Goal: Task Accomplishment & Management: Use online tool/utility

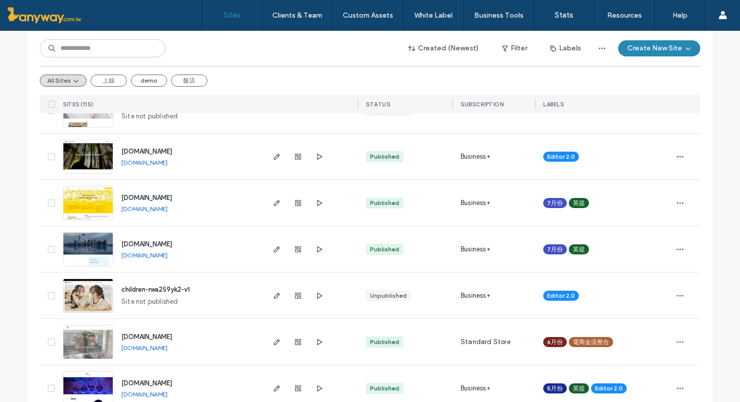
scroll to position [422, 0]
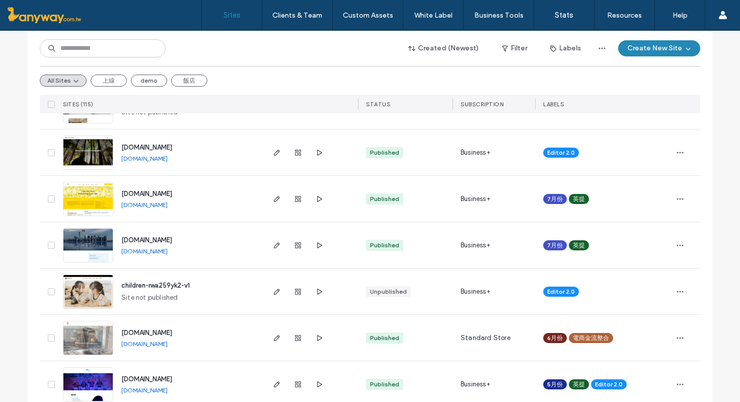
click at [87, 289] on img at bounding box center [87, 309] width 49 height 69
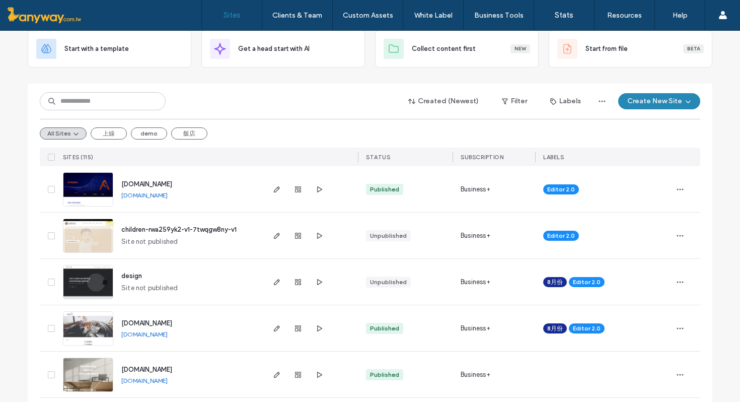
scroll to position [91, 0]
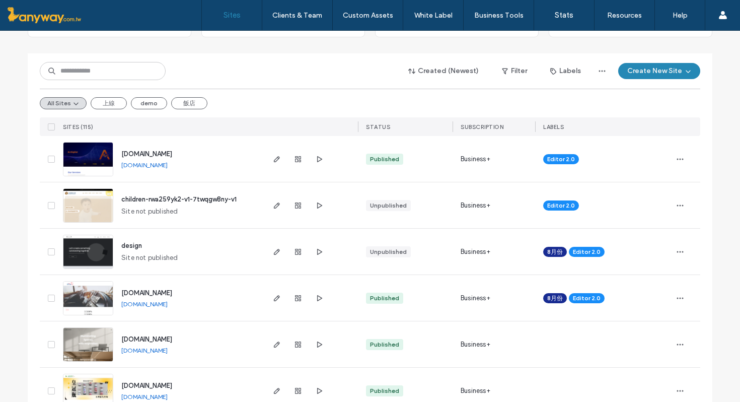
click at [94, 212] on img at bounding box center [87, 223] width 49 height 69
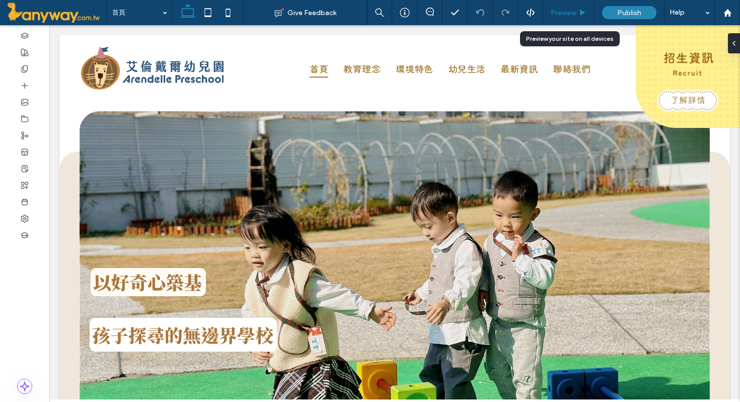
click at [563, 14] on span "Preview" at bounding box center [563, 13] width 25 height 9
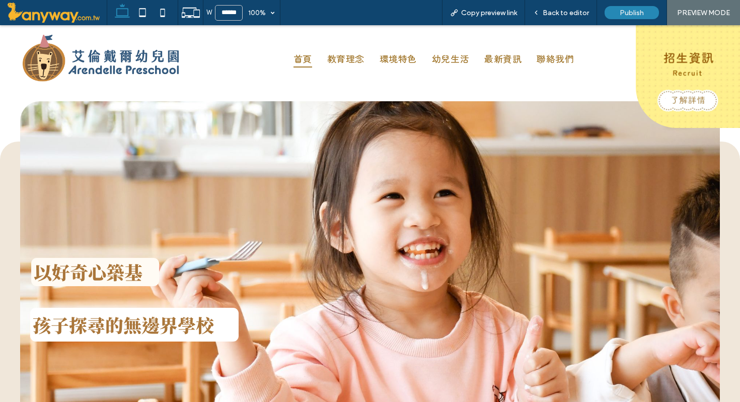
click at [563, 14] on span "Back to editor" at bounding box center [566, 13] width 46 height 9
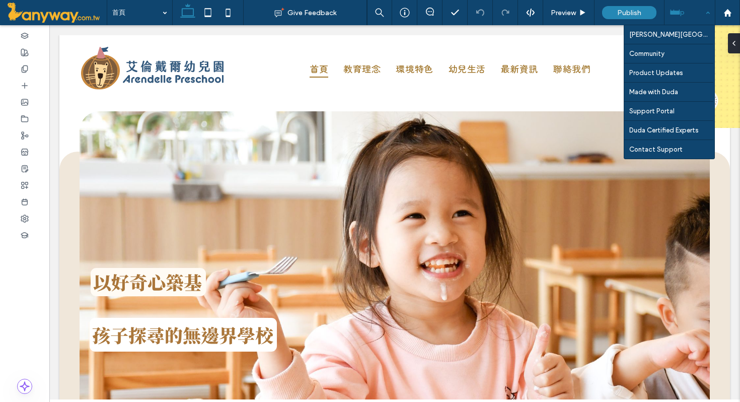
click at [700, 16] on div "Help" at bounding box center [690, 12] width 50 height 25
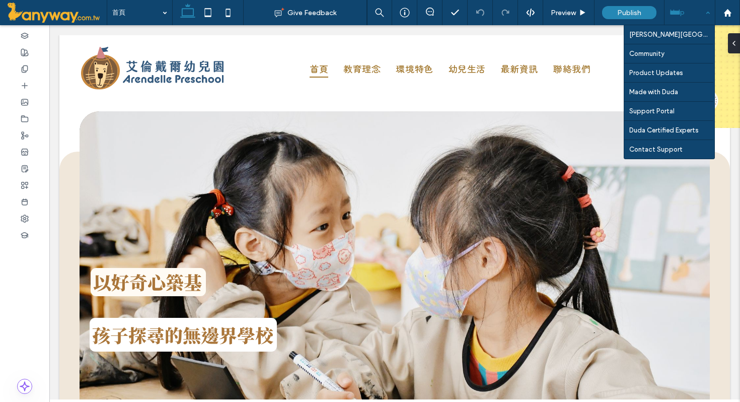
click at [692, 15] on div "Help" at bounding box center [690, 12] width 50 height 25
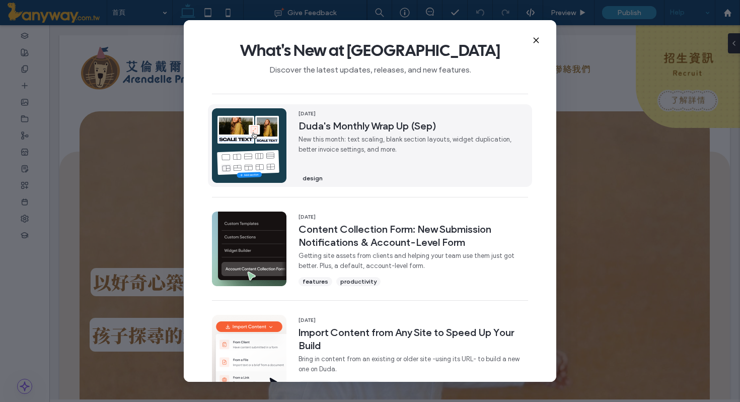
scroll to position [116, 0]
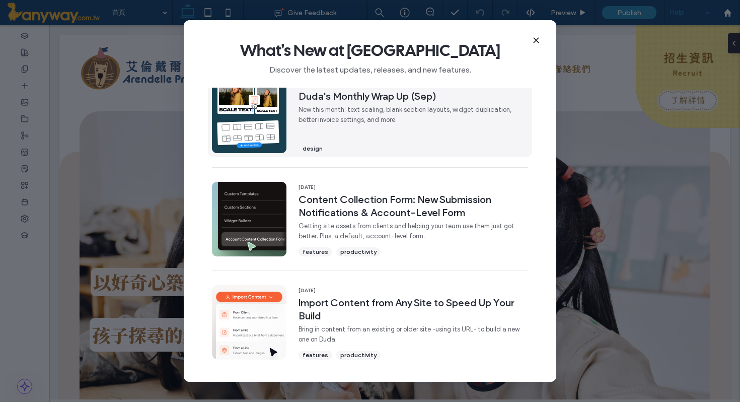
click at [337, 122] on span "New this month: text scaling, blank section layouts, widget duplication, better…" at bounding box center [414, 115] width 230 height 20
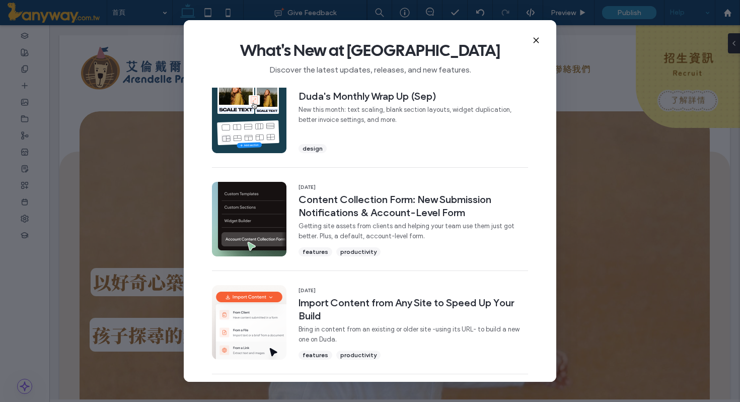
click at [535, 40] on icon at bounding box center [536, 40] width 8 height 8
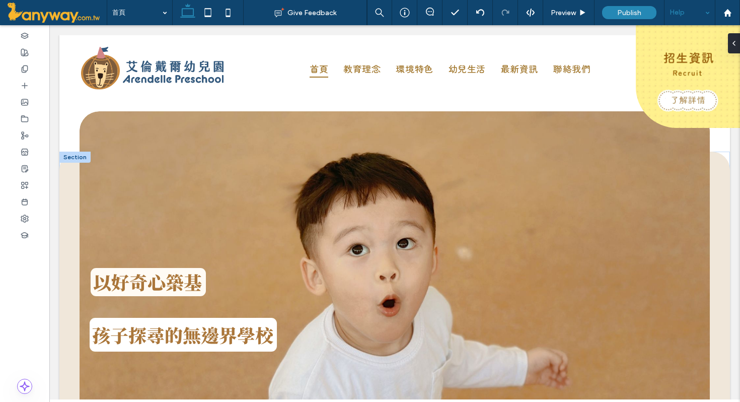
click at [71, 157] on div at bounding box center [74, 157] width 31 height 11
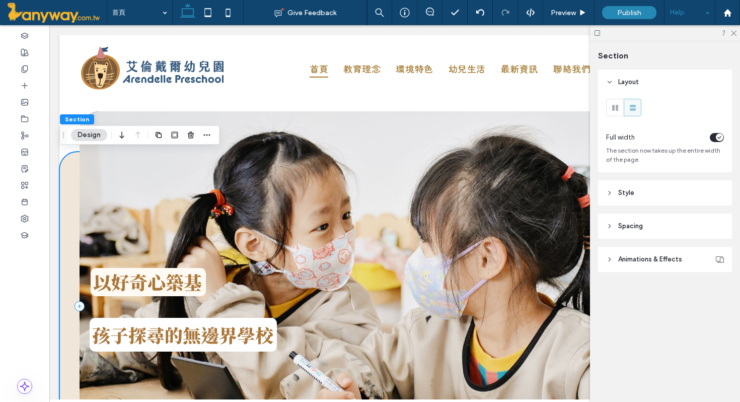
click at [172, 160] on div at bounding box center [395, 306] width 631 height 390
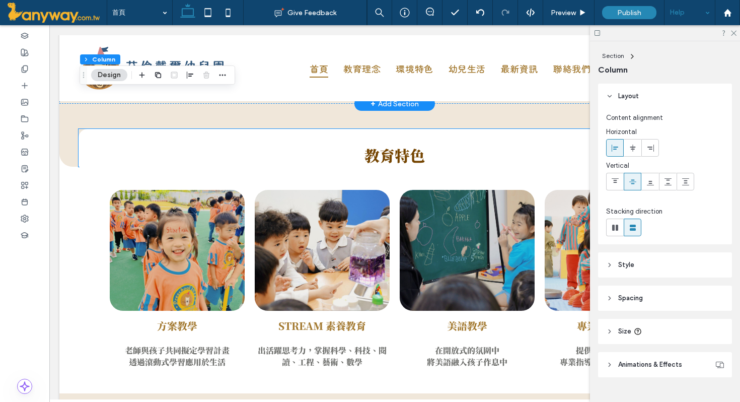
scroll to position [428, 0]
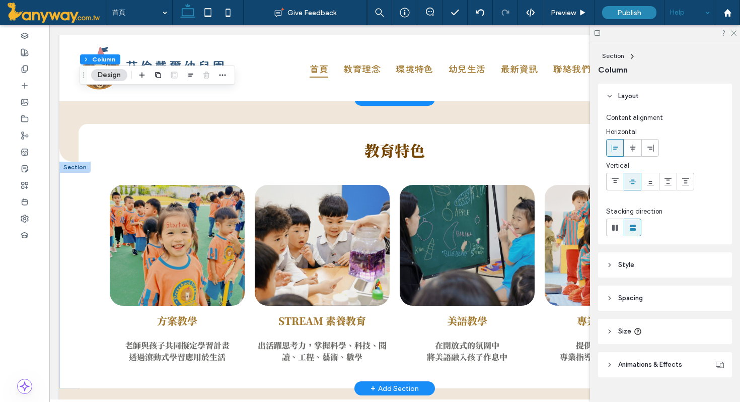
click at [80, 166] on div at bounding box center [74, 167] width 31 height 11
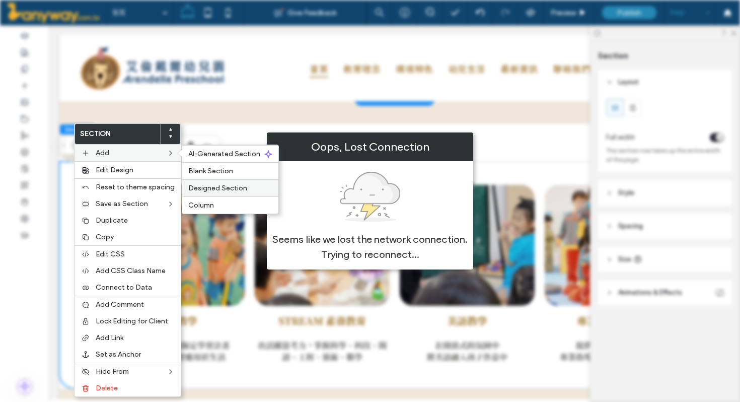
click at [215, 187] on span "Designed Section" at bounding box center [217, 188] width 59 height 9
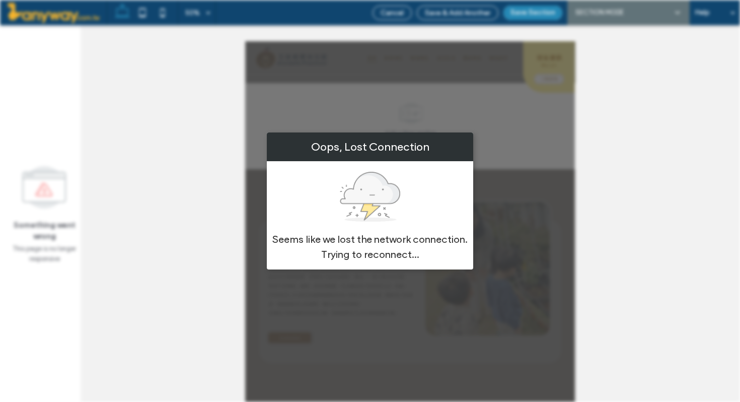
scroll to position [700, 0]
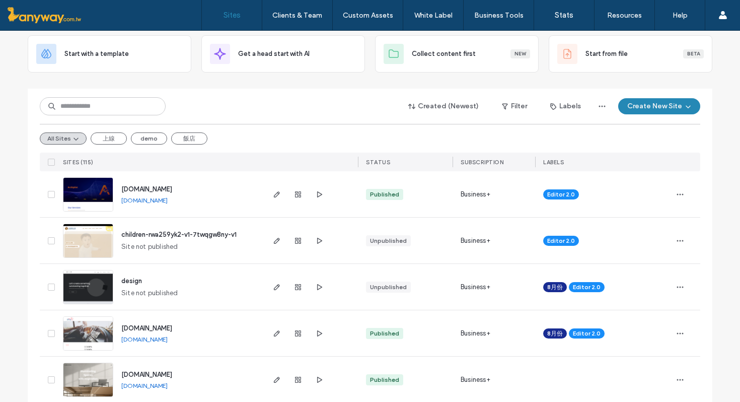
scroll to position [84, 0]
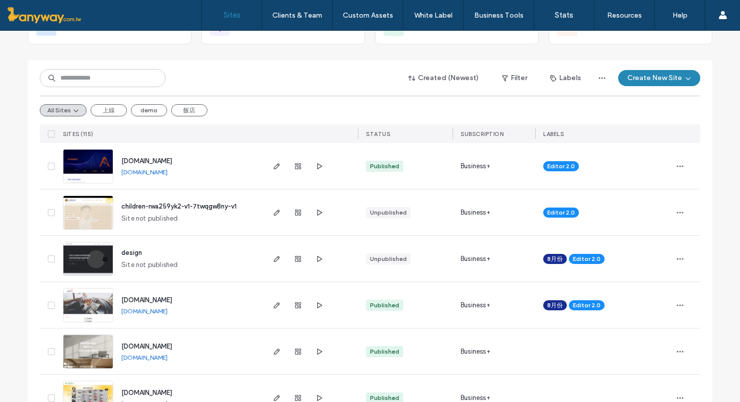
click at [79, 214] on img at bounding box center [87, 230] width 49 height 69
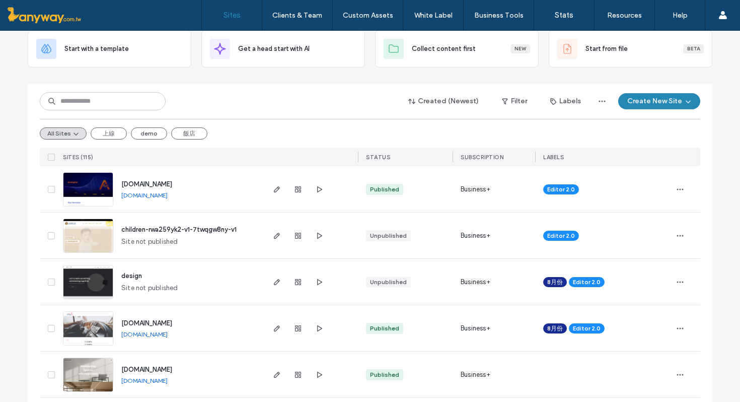
scroll to position [90, 0]
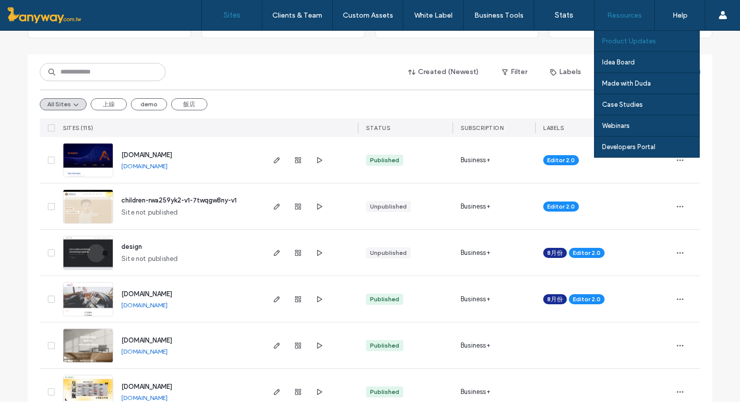
click at [640, 45] on link "Product Updates" at bounding box center [650, 41] width 97 height 21
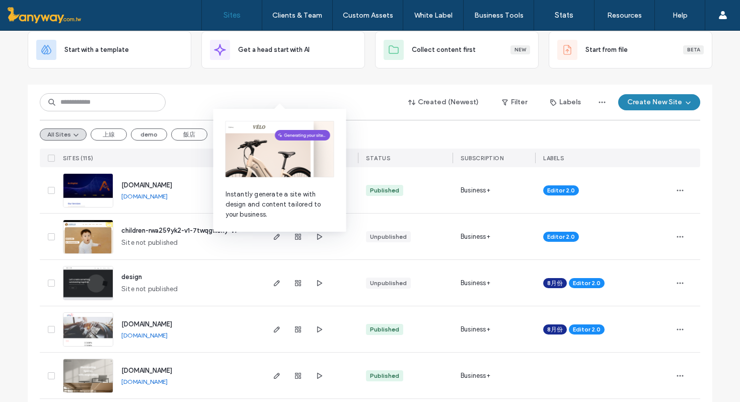
scroll to position [86, 0]
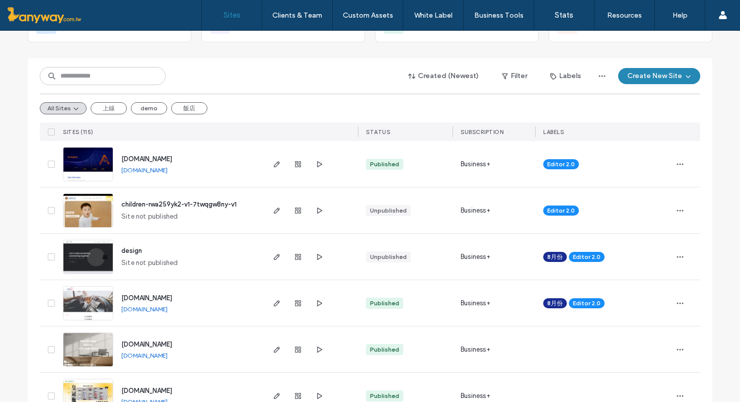
click at [100, 217] on img at bounding box center [87, 228] width 49 height 69
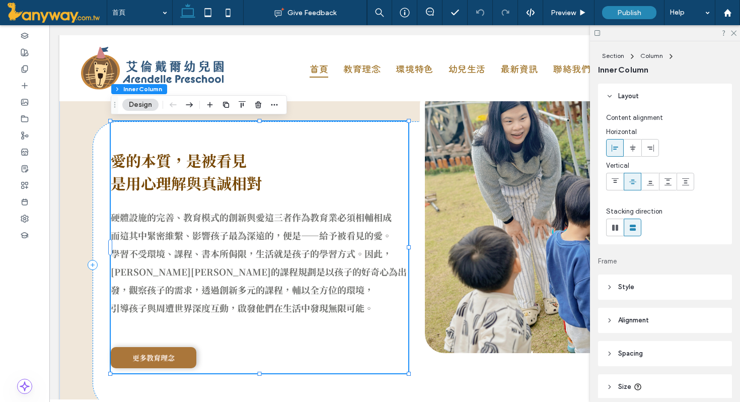
click at [610, 98] on icon at bounding box center [609, 96] width 7 height 7
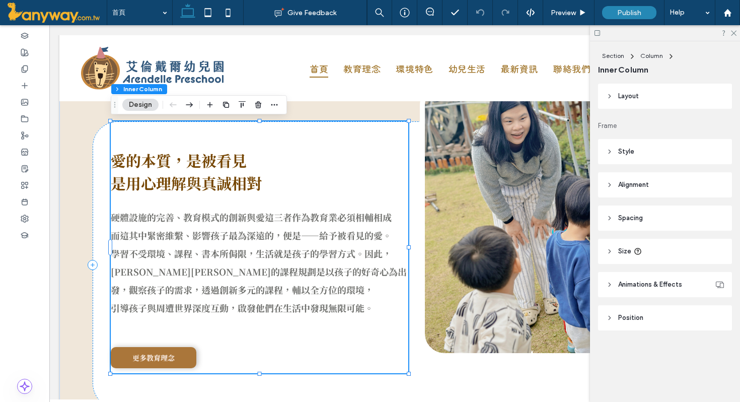
click at [610, 98] on icon at bounding box center [609, 96] width 7 height 7
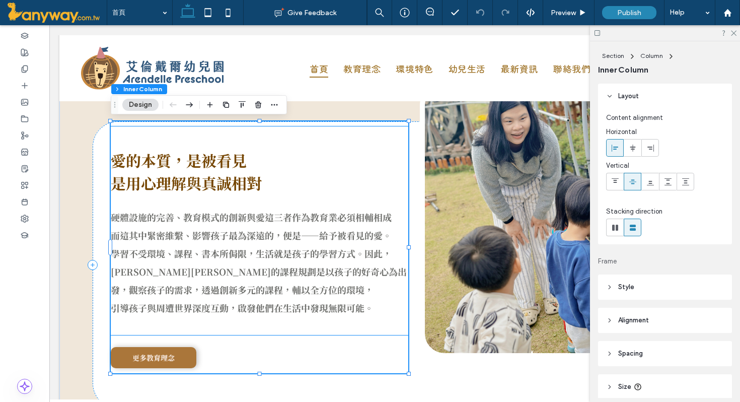
click at [144, 205] on p at bounding box center [260, 201] width 298 height 14
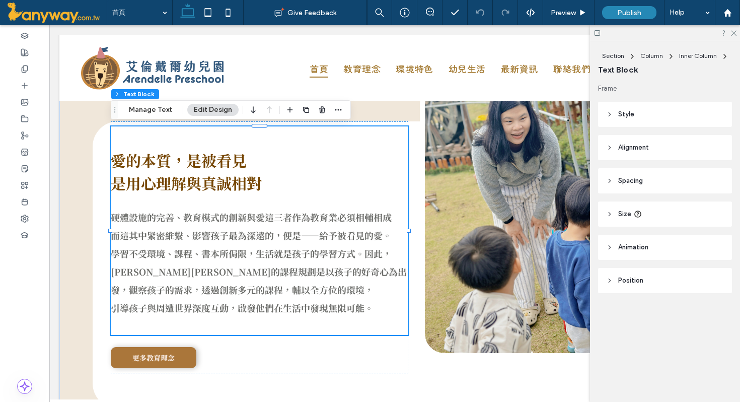
click at [158, 237] on span "而這其中緊密維繫、影響孩子最為深遠的，便是——給予被看見的愛。" at bounding box center [251, 235] width 281 height 13
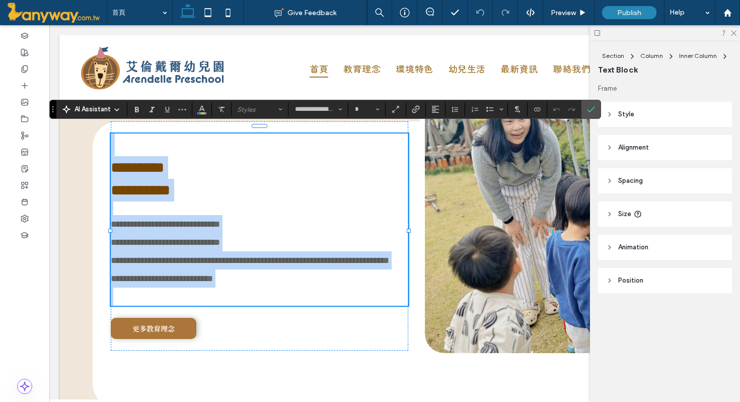
click at [158, 241] on span "**********" at bounding box center [165, 242] width 109 height 9
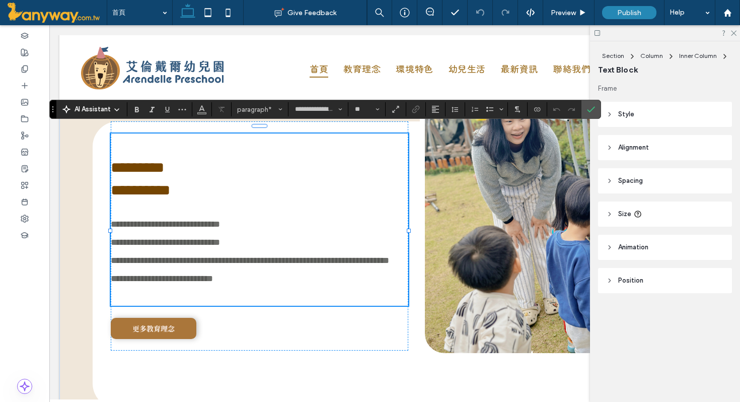
click at [142, 238] on span "**********" at bounding box center [165, 242] width 109 height 9
drag, startPoint x: 114, startPoint y: 154, endPoint x: 290, endPoint y: 185, distance: 178.5
click at [293, 185] on div "**********" at bounding box center [260, 219] width 298 height 172
click at [394, 108] on icon "Text scaling - so text proportions will adjust dynamically as visitors’ screen …" at bounding box center [395, 109] width 9 height 9
type input "*"
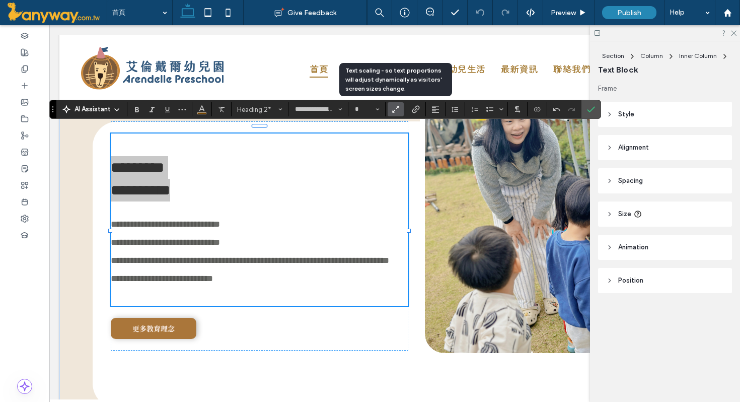
click at [395, 107] on icon "Text scaling - so text proportions will adjust dynamically as visitors’ screen …" at bounding box center [395, 109] width 9 height 9
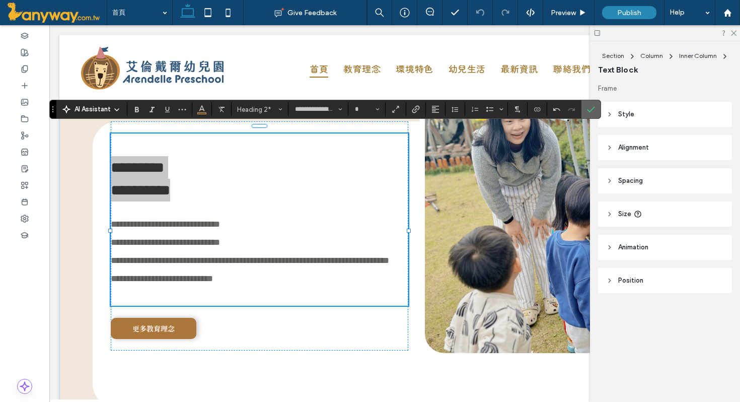
click at [596, 108] on label "Confirm" at bounding box center [591, 109] width 15 height 18
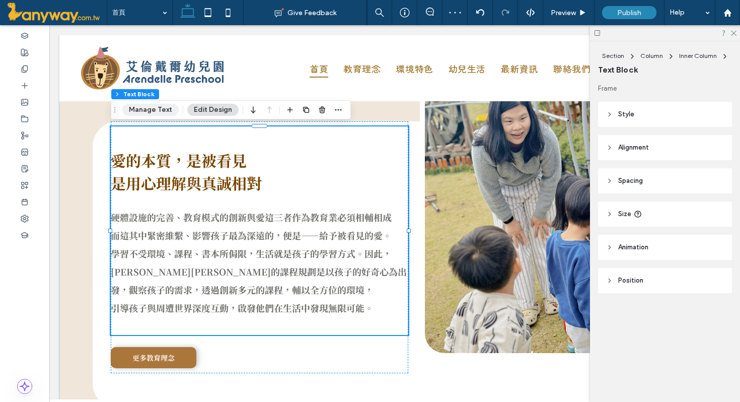
click at [144, 111] on button "Manage Text" at bounding box center [150, 110] width 56 height 12
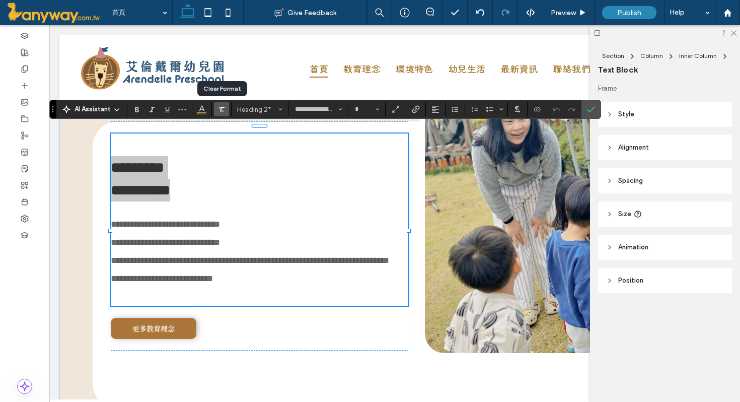
click at [222, 110] on use "Clear Format" at bounding box center [222, 110] width 6 height 6
type input "**********"
type input "**"
click at [222, 110] on use "Clear Format" at bounding box center [222, 110] width 6 height 6
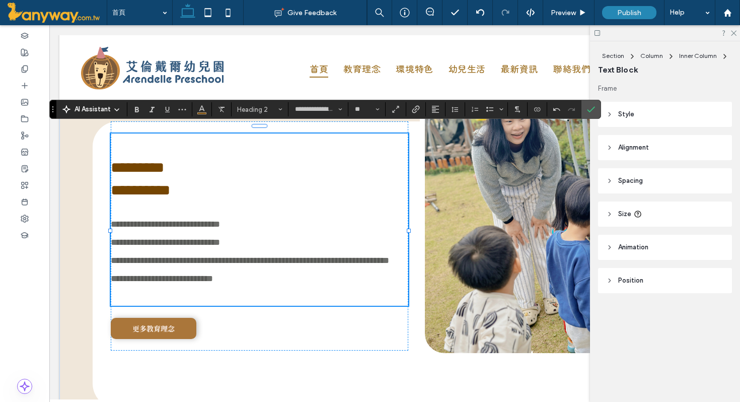
click at [299, 143] on h2 at bounding box center [260, 144] width 298 height 23
click at [593, 111] on icon "Confirm" at bounding box center [591, 109] width 8 height 8
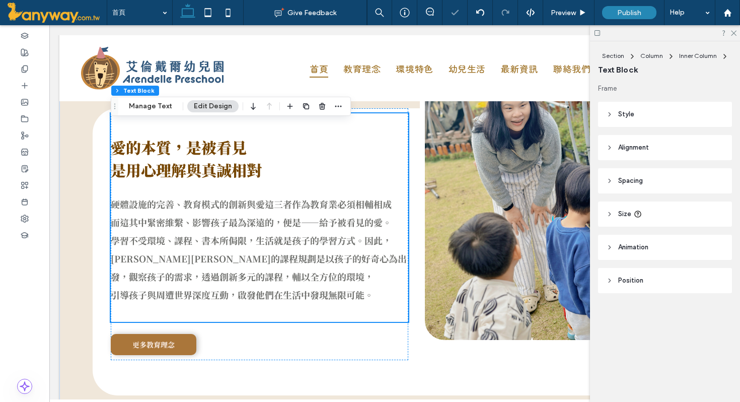
scroll to position [821, 0]
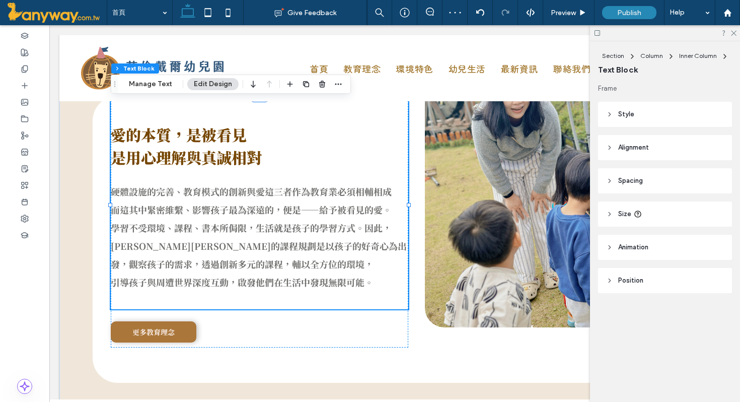
click at [271, 224] on span "學習不受環境、課程、書本所侷限，生活就是孩子的學習方式。因此，艾倫戴爾的課程規劃是以孩子的好奇心為出發，觀察孩子的需求，透過創新多元的課程，輔以全方位的環境，…" at bounding box center [259, 254] width 296 height 67
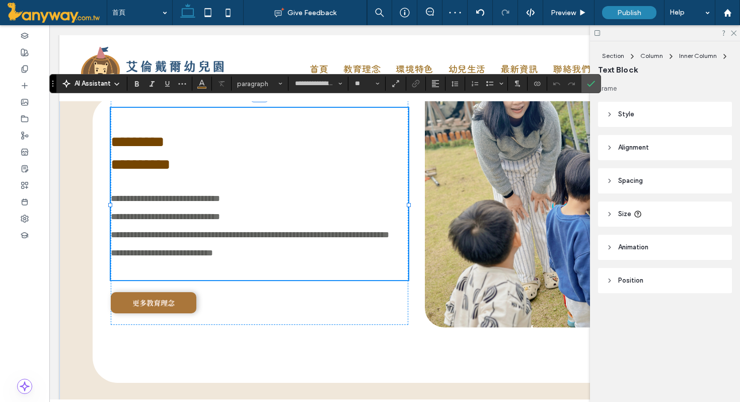
type input "**********"
click at [271, 230] on span "**********" at bounding box center [250, 243] width 279 height 27
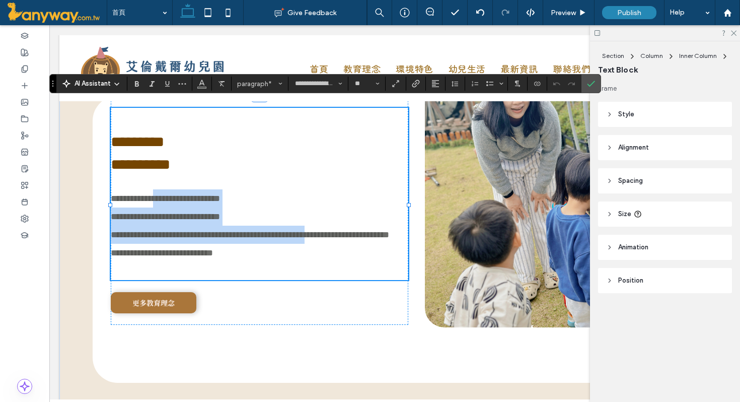
drag, startPoint x: 218, startPoint y: 192, endPoint x: 321, endPoint y: 242, distance: 114.7
click at [324, 242] on div "**********" at bounding box center [260, 194] width 298 height 172
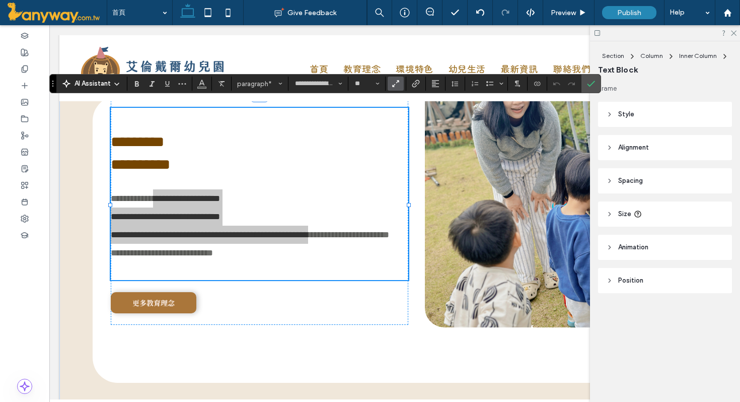
click at [401, 85] on label "Text scaling - so text proportions will adjust dynamically as visitors’ screen …" at bounding box center [396, 84] width 16 height 14
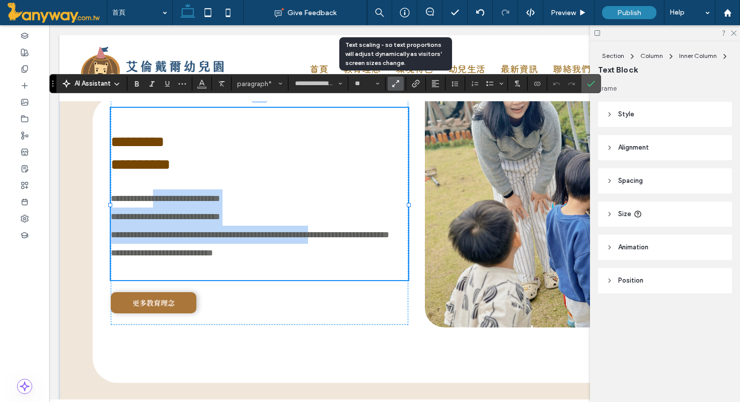
type input "*"
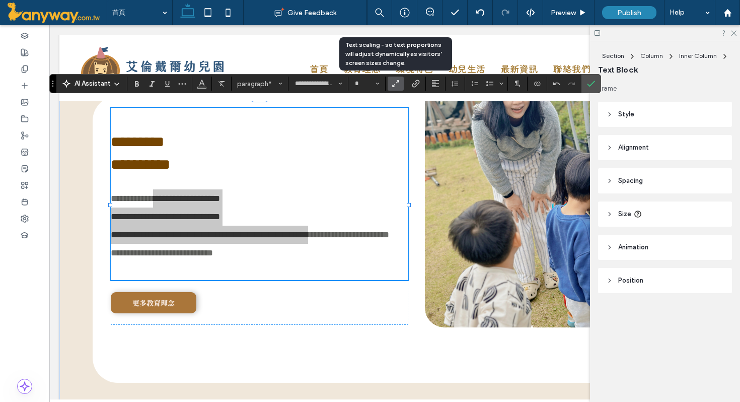
click at [401, 85] on label "Text scaling - so text proportions will adjust dynamically as visitors’ screen …" at bounding box center [396, 84] width 16 height 14
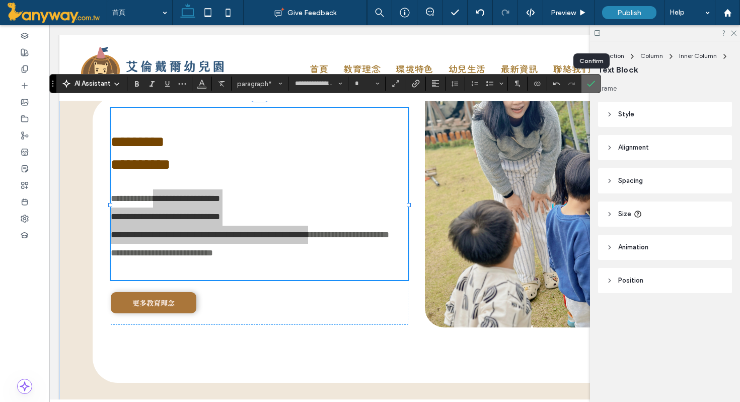
click at [589, 80] on icon "Confirm" at bounding box center [591, 84] width 8 height 8
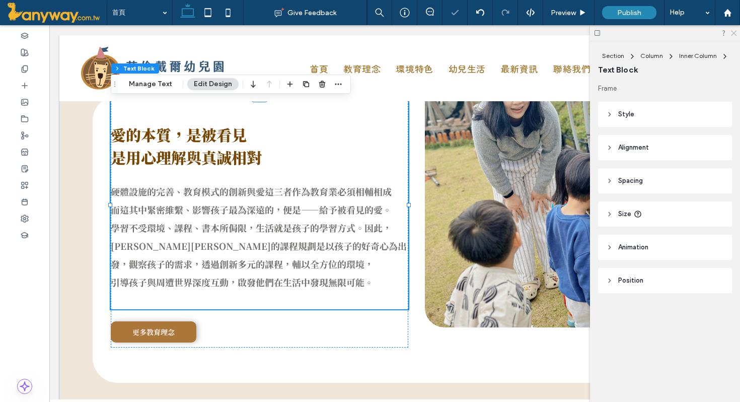
click at [735, 33] on icon at bounding box center [733, 32] width 7 height 7
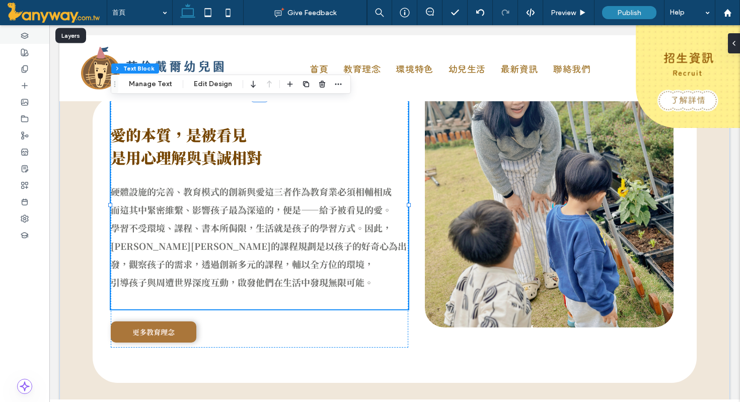
click at [25, 34] on icon at bounding box center [25, 36] width 8 height 8
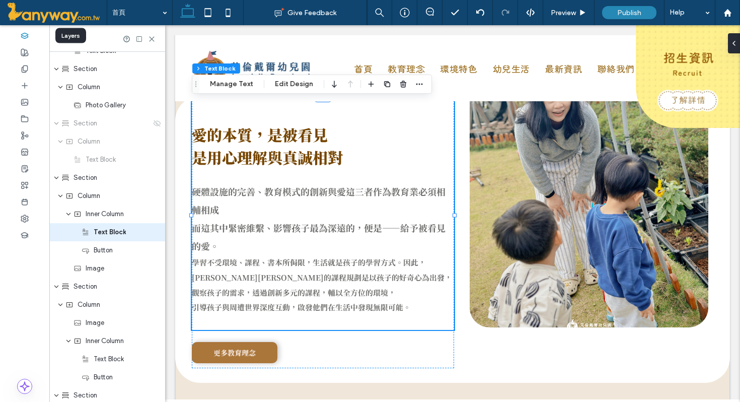
scroll to position [614, 0]
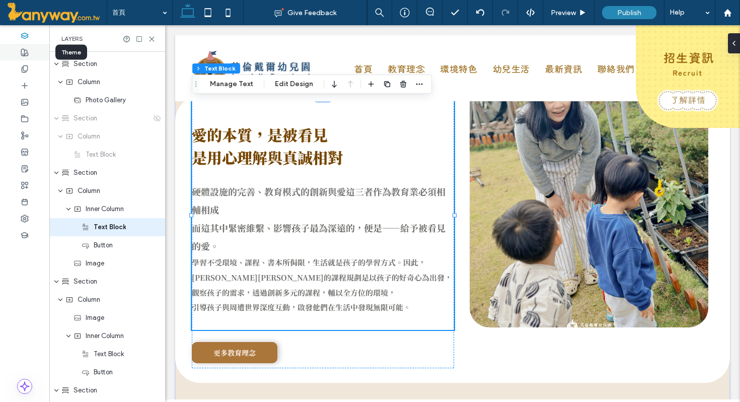
click at [28, 52] on icon at bounding box center [25, 52] width 8 height 8
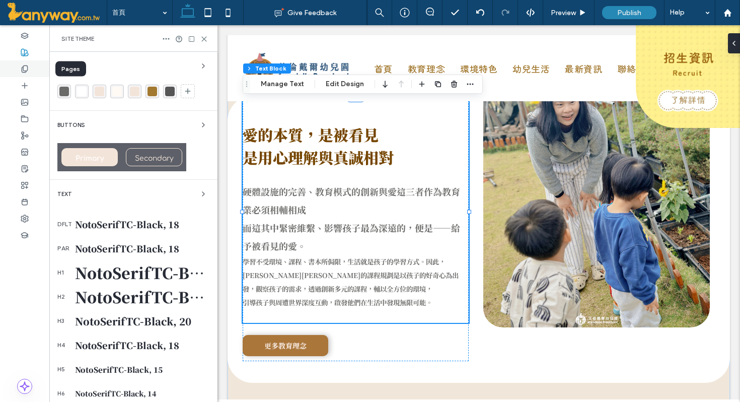
click at [28, 65] on icon at bounding box center [25, 69] width 8 height 8
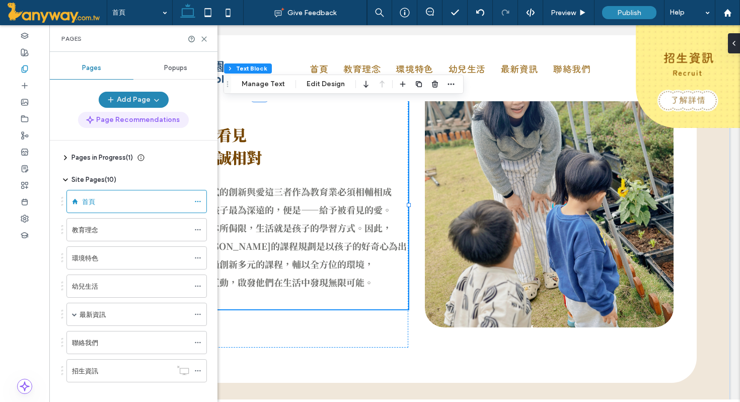
click at [112, 118] on button "Page Recommendations" at bounding box center [133, 120] width 111 height 16
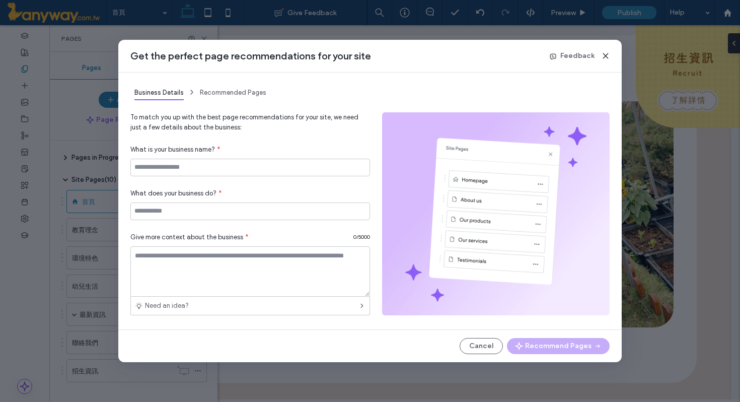
click at [607, 56] on icon at bounding box center [606, 56] width 8 height 8
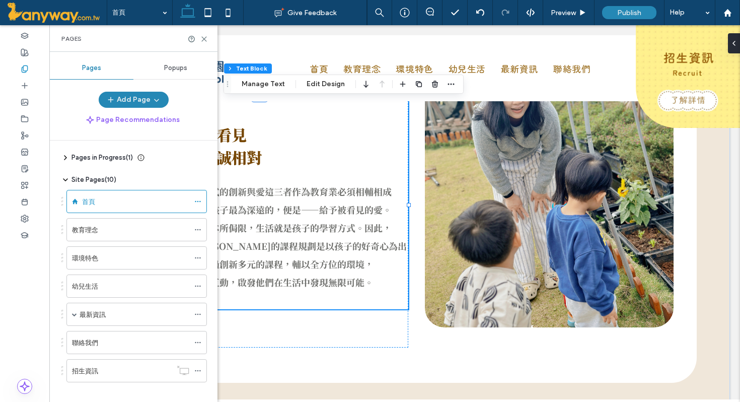
click at [204, 35] on div "Pages" at bounding box center [133, 39] width 144 height 8
click at [207, 36] on icon at bounding box center [204, 39] width 8 height 8
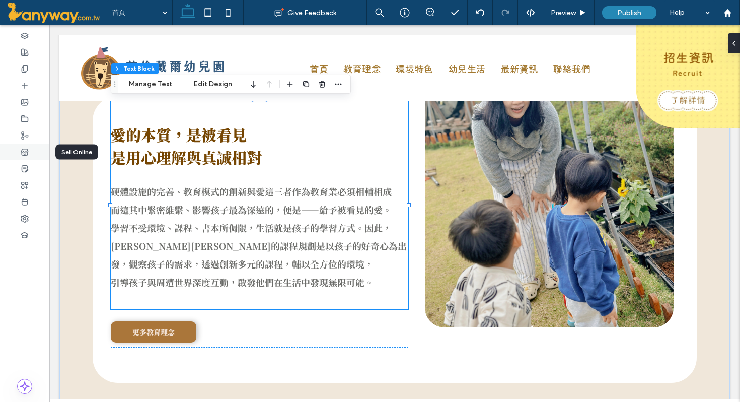
click at [28, 153] on use at bounding box center [24, 152] width 7 height 6
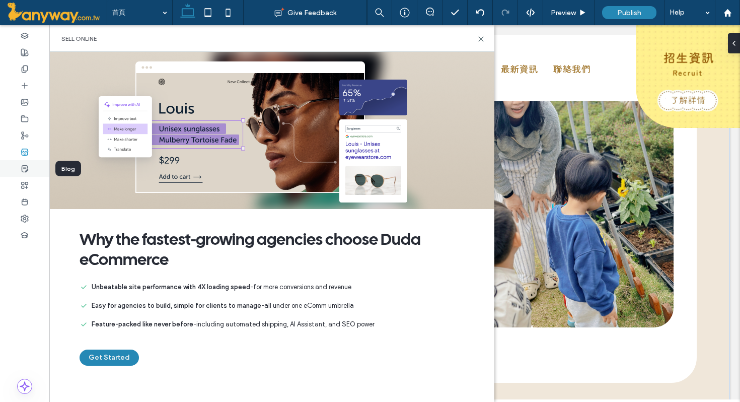
click at [29, 168] on div at bounding box center [24, 168] width 49 height 17
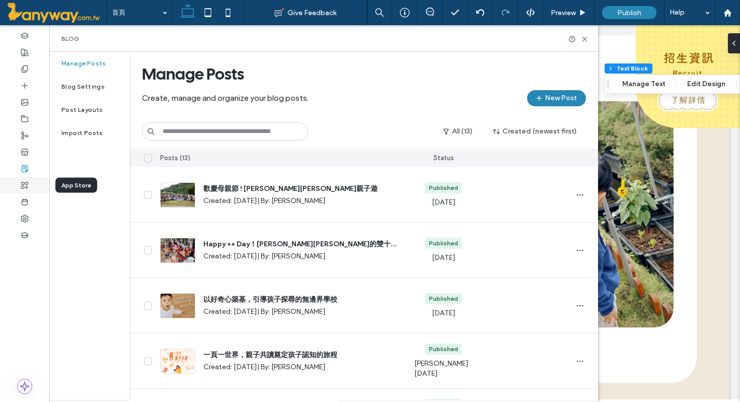
click at [28, 179] on div at bounding box center [24, 185] width 49 height 17
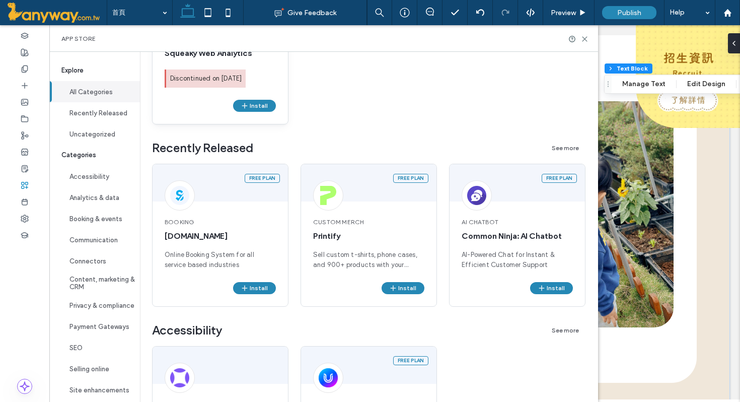
scroll to position [228, 0]
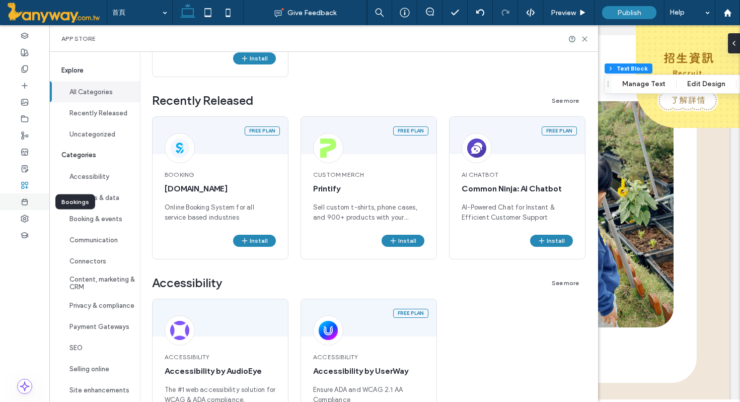
click at [24, 196] on div at bounding box center [24, 201] width 49 height 17
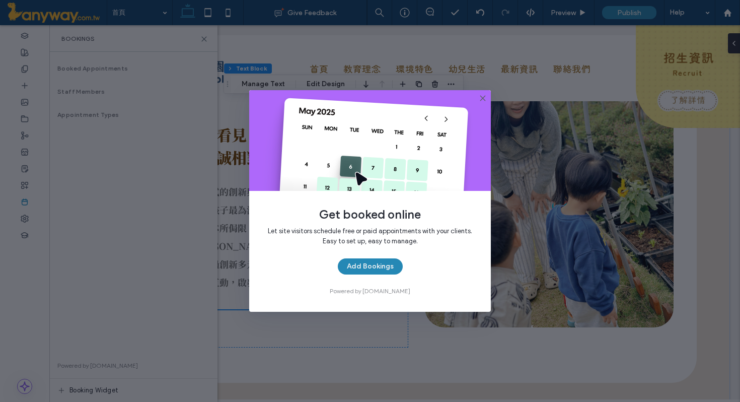
click at [485, 97] on use at bounding box center [483, 98] width 5 height 5
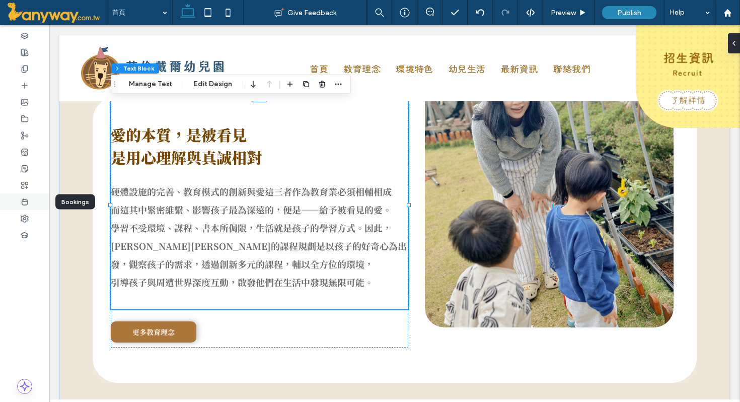
click at [27, 201] on use at bounding box center [25, 202] width 6 height 6
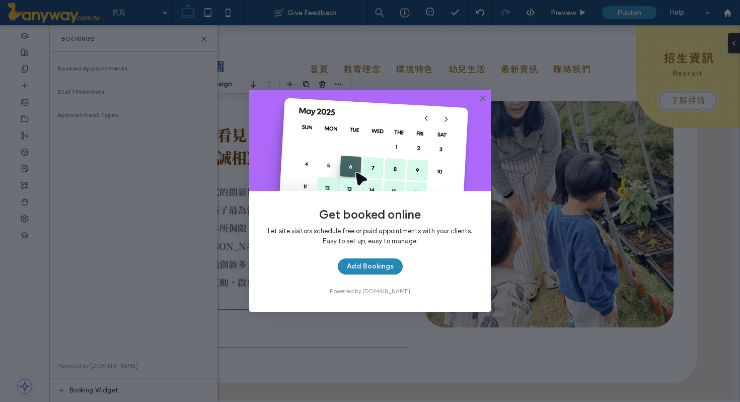
click at [23, 220] on div "Get booked online Let site visitors schedule free or paid appointments with you…" at bounding box center [370, 201] width 740 height 402
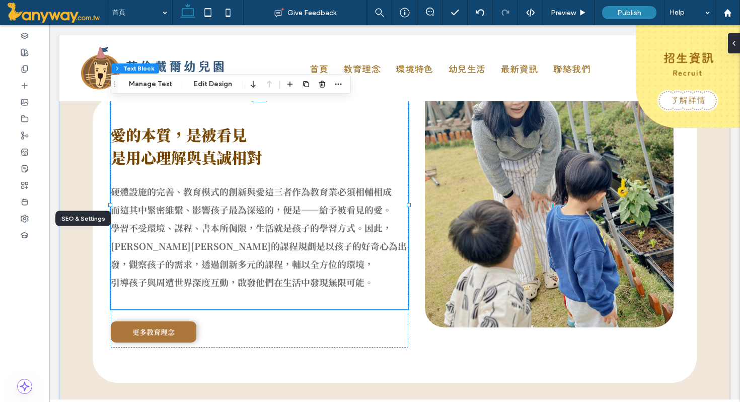
click at [23, 220] on icon at bounding box center [25, 219] width 8 height 8
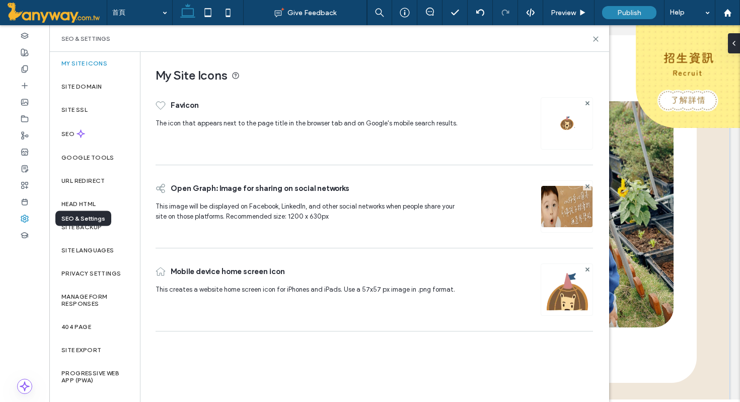
click at [25, 215] on use at bounding box center [24, 218] width 7 height 7
click at [27, 232] on icon at bounding box center [25, 235] width 8 height 8
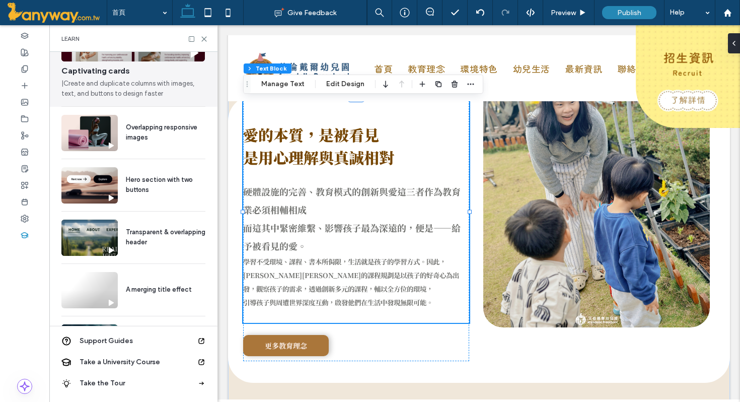
scroll to position [141, 0]
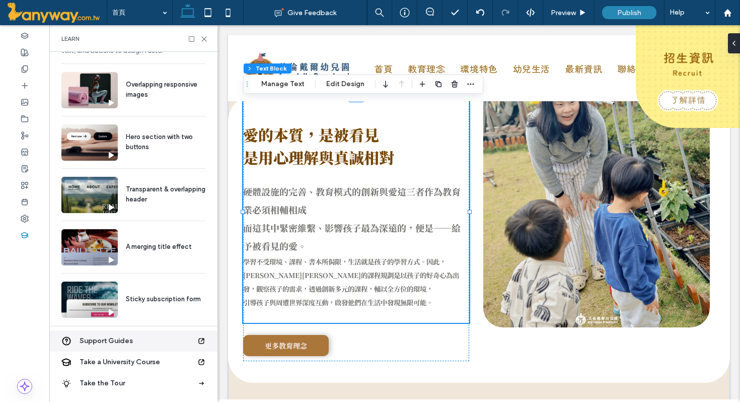
click at [121, 337] on span "Support Guides" at bounding box center [139, 341] width 118 height 10
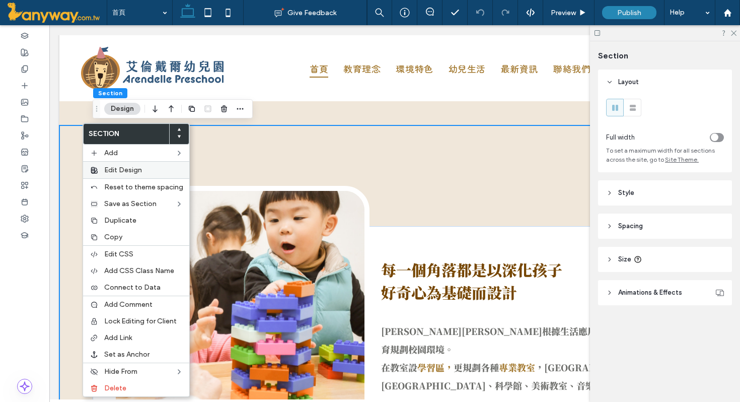
click at [129, 170] on span "Edit Design" at bounding box center [123, 170] width 38 height 9
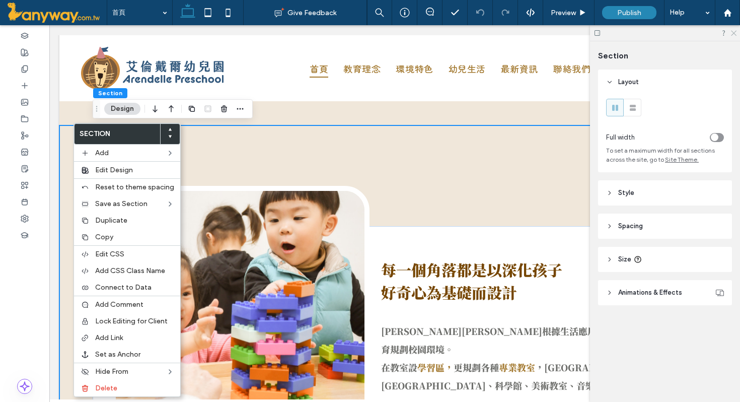
click at [733, 32] on use at bounding box center [734, 34] width 6 height 6
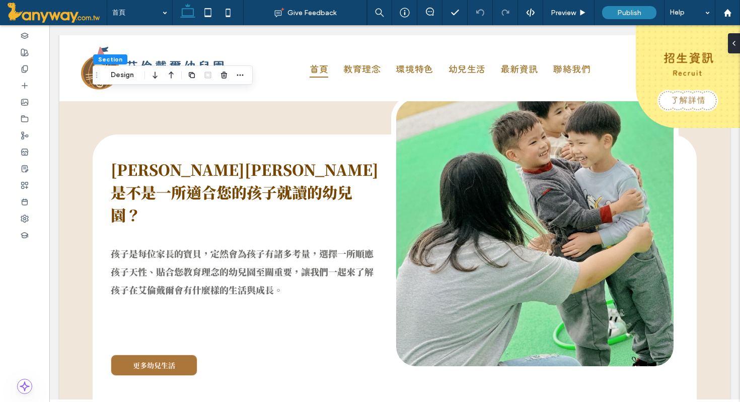
scroll to position [1770, 0]
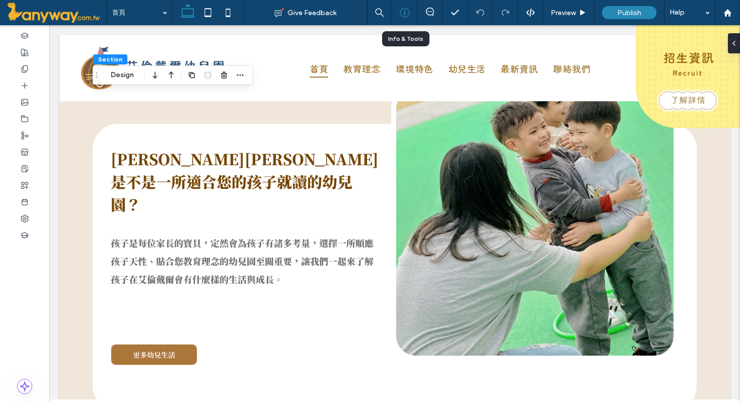
click at [403, 12] on icon at bounding box center [405, 13] width 10 height 10
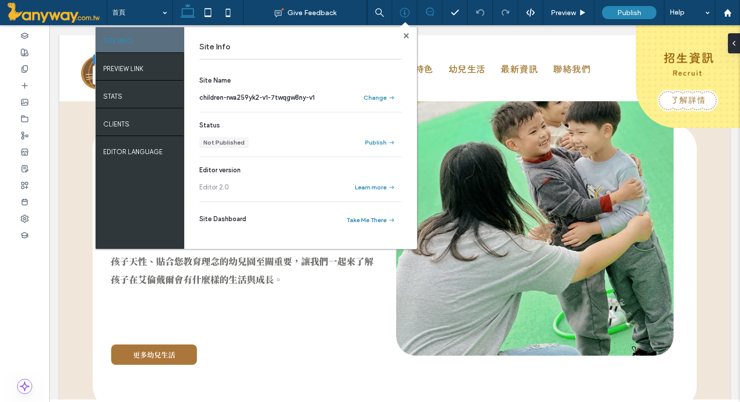
click at [427, 13] on icon at bounding box center [430, 12] width 8 height 8
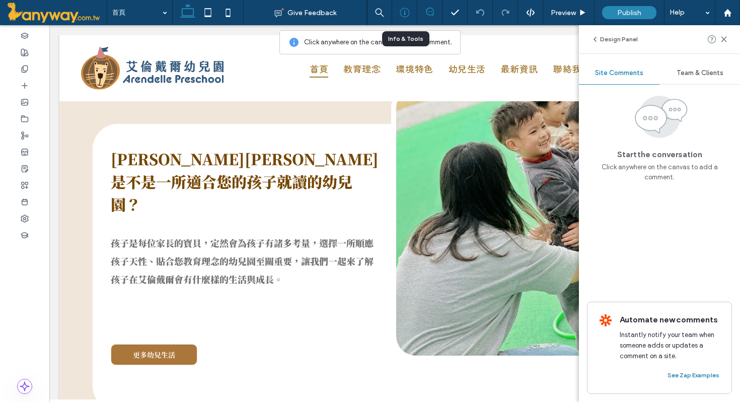
click at [409, 14] on use at bounding box center [405, 13] width 10 height 10
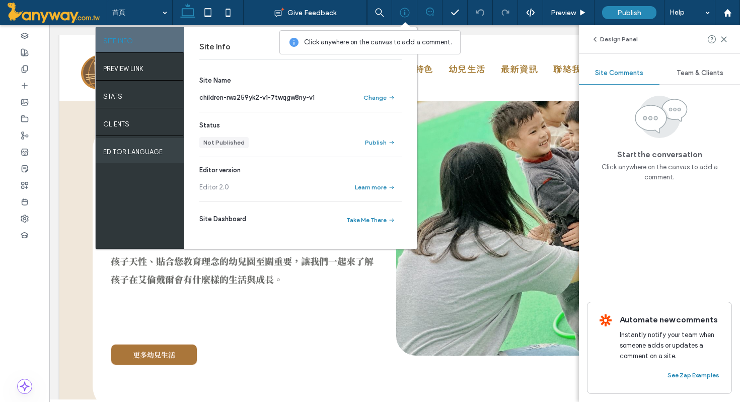
click at [139, 154] on label "EDITOR LANGUAGE" at bounding box center [132, 149] width 59 height 13
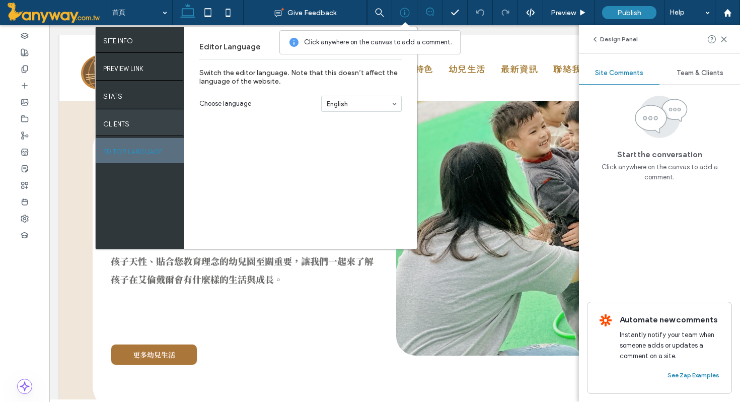
click at [110, 117] on label "Clients" at bounding box center [116, 121] width 26 height 13
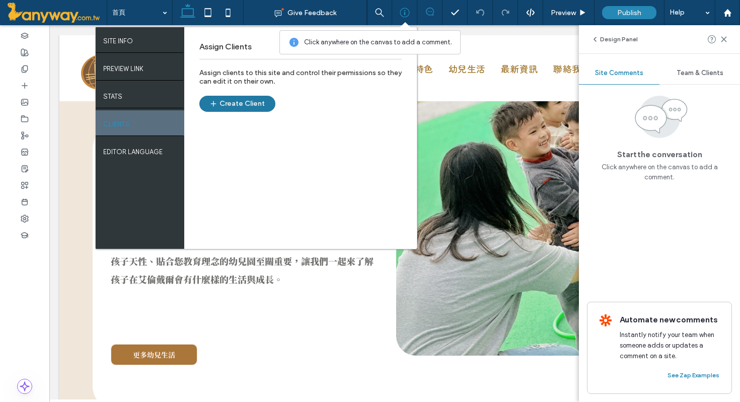
click at [234, 105] on button "Create Client" at bounding box center [237, 104] width 76 height 16
